Goal: Task Accomplishment & Management: Manage account settings

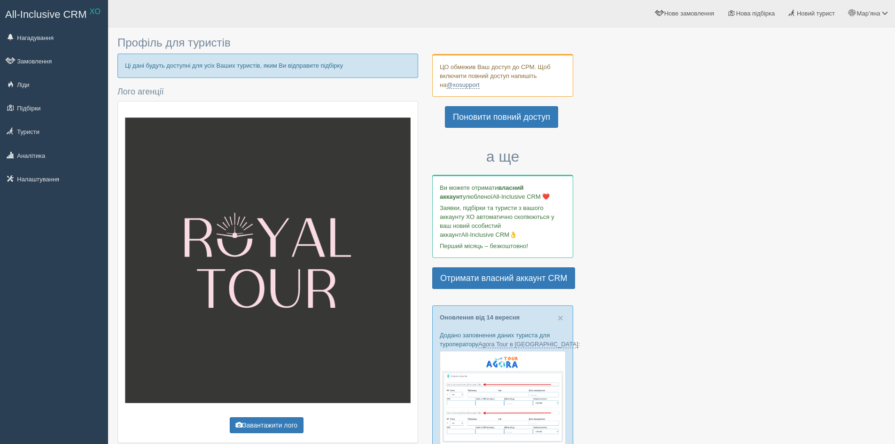
scroll to position [657, 0]
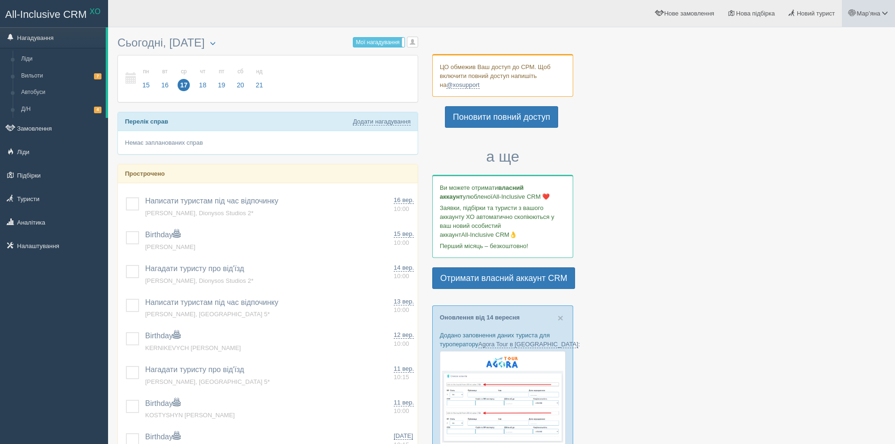
click at [867, 15] on span "Мар’яна" at bounding box center [868, 13] width 23 height 7
click at [825, 82] on span "Для туристів" at bounding box center [829, 81] width 36 height 7
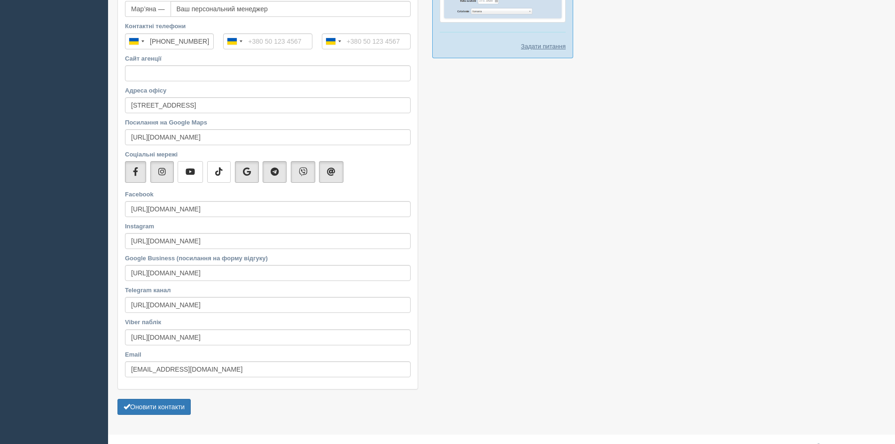
scroll to position [657, 0]
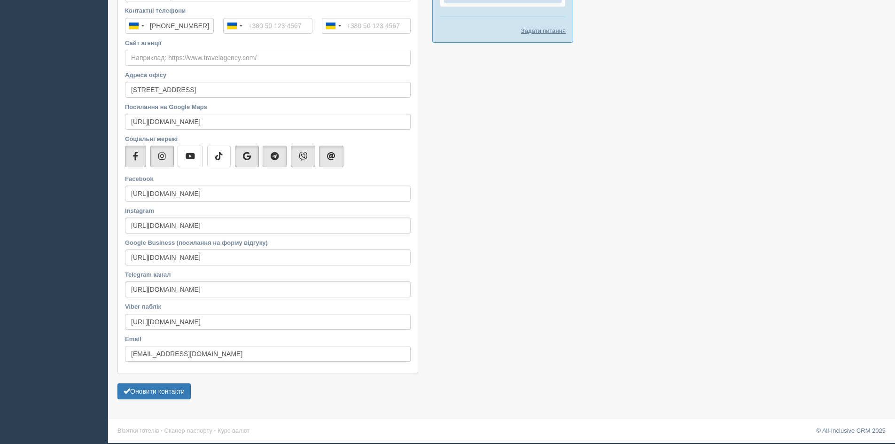
click at [163, 55] on input "Сайт агенції" at bounding box center [268, 58] width 286 height 16
click at [177, 58] on input "Сайт агенції" at bounding box center [268, 58] width 286 height 16
paste input "[URL][DOMAIN_NAME]"
type input "[URL][DOMAIN_NAME]"
click at [140, 392] on button "Оновити контакти" at bounding box center [153, 391] width 73 height 16
